Goal: Obtain resource: Download file/media

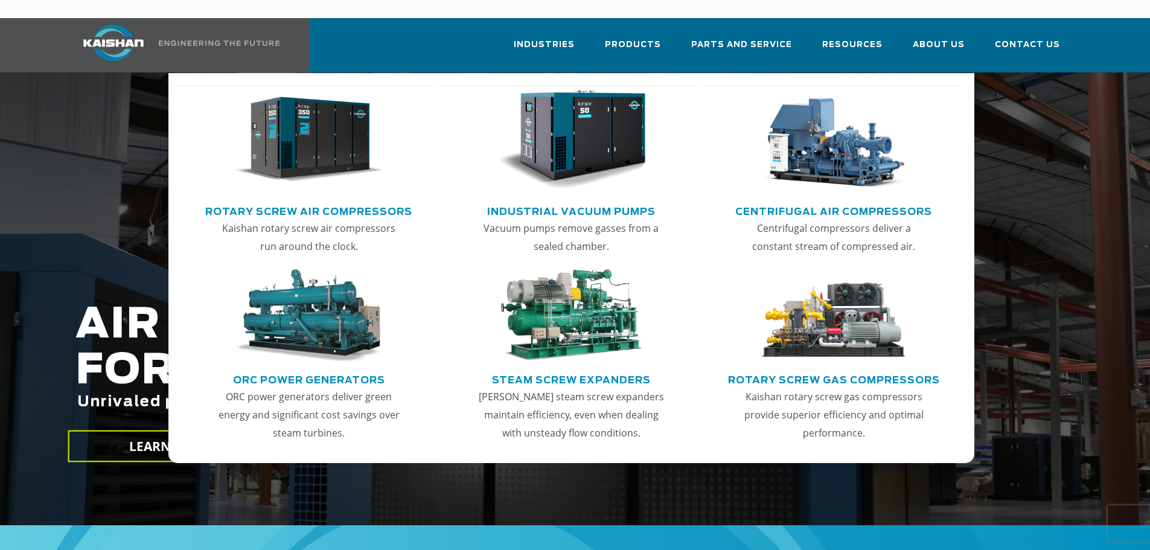
click at [845, 309] on img "Main menu" at bounding box center [833, 315] width 148 height 93
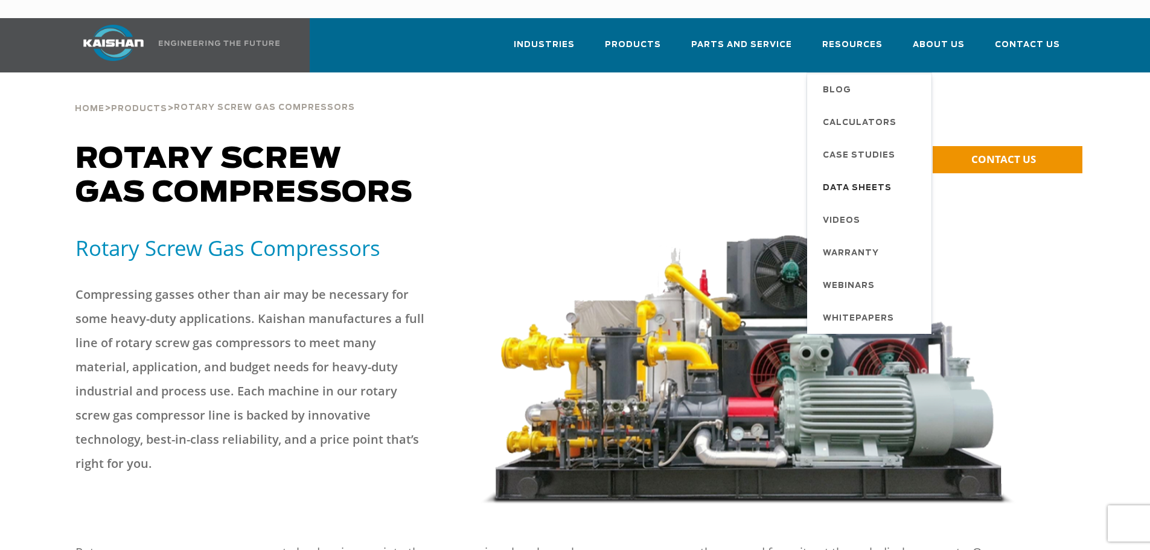
click at [844, 178] on span "Data Sheets" at bounding box center [857, 188] width 69 height 21
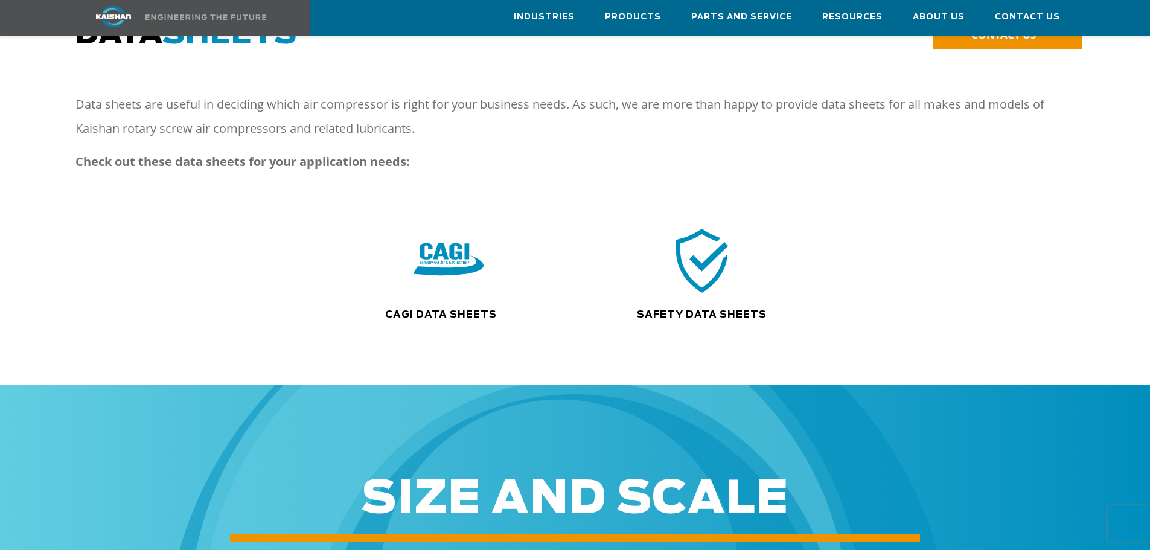
scroll to position [60, 0]
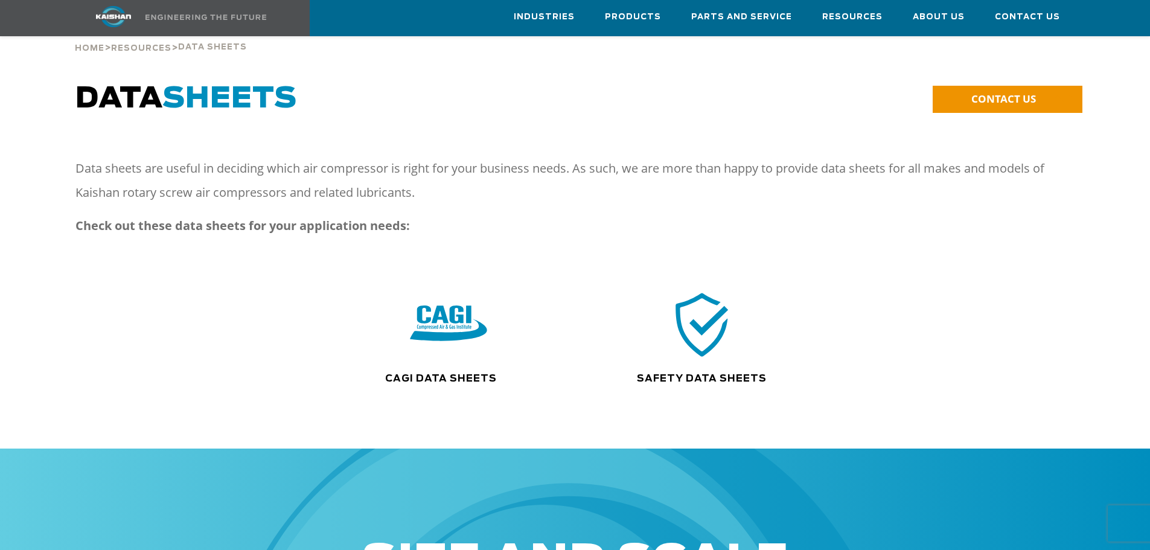
click at [448, 298] on img at bounding box center [448, 324] width 77 height 78
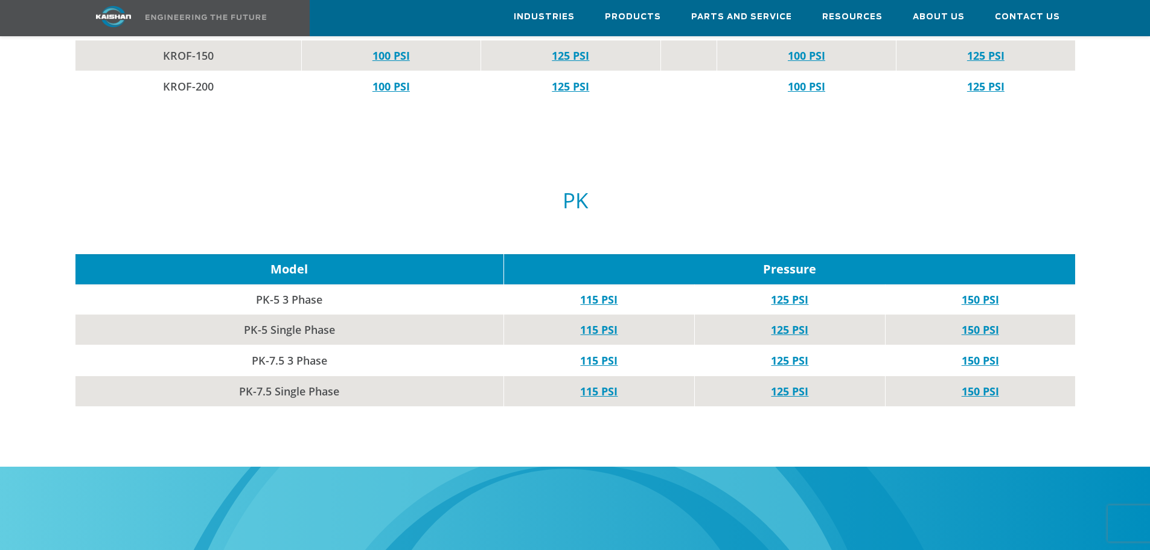
scroll to position [4828, 0]
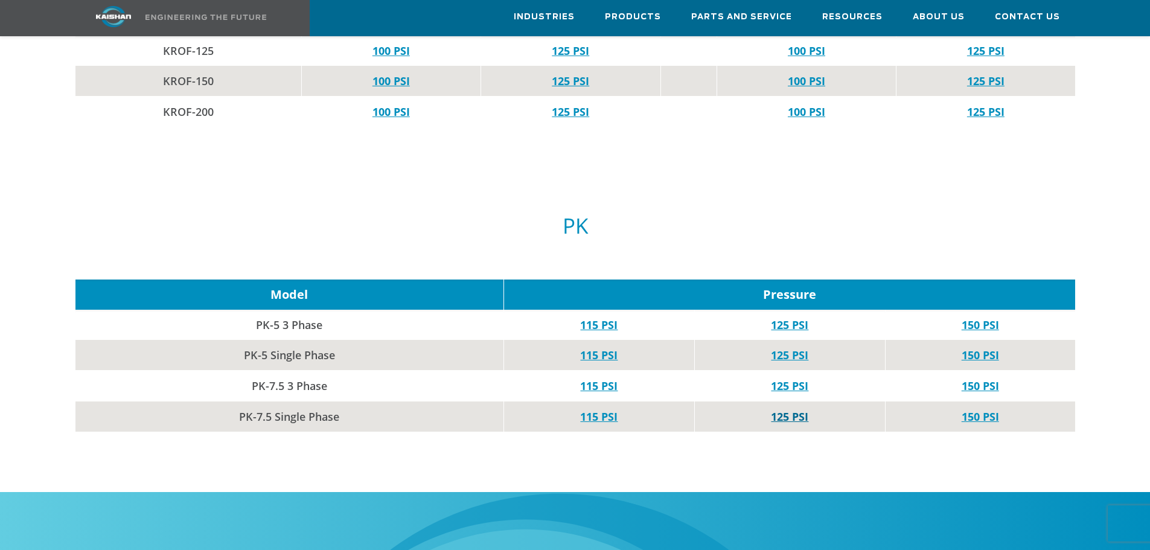
click at [789, 409] on link "125 PSI" at bounding box center [789, 416] width 37 height 14
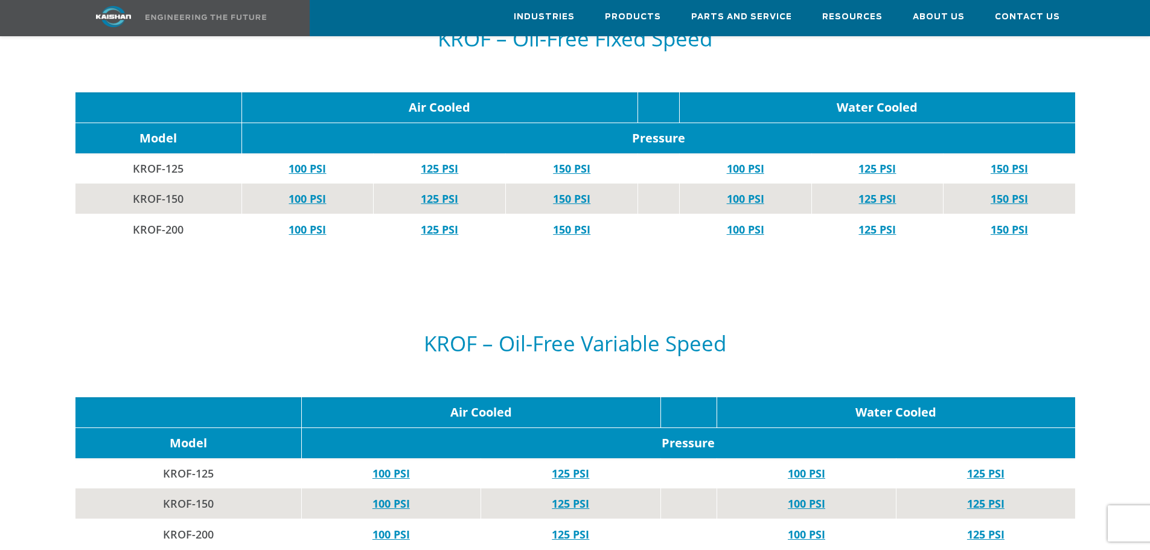
scroll to position [3983, 0]
